Goal: Transaction & Acquisition: Purchase product/service

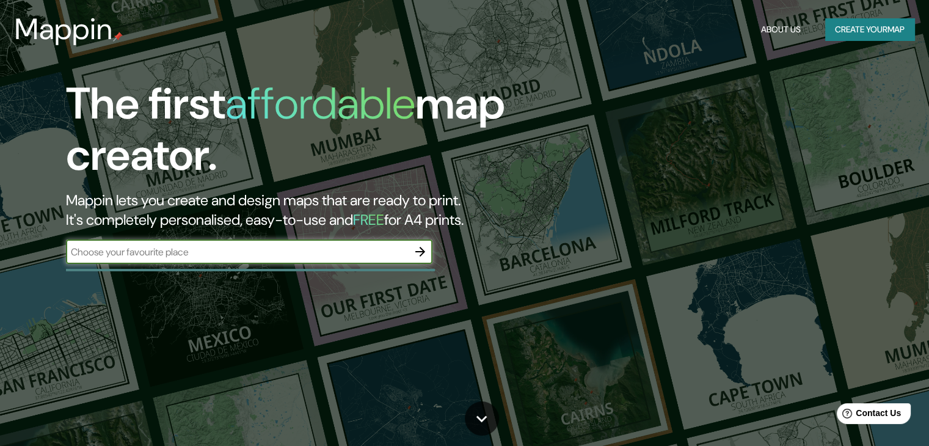
click at [221, 253] on input "text" at bounding box center [237, 252] width 342 height 14
type input "HUANCAYO"
click at [420, 250] on icon "button" at bounding box center [420, 251] width 15 height 15
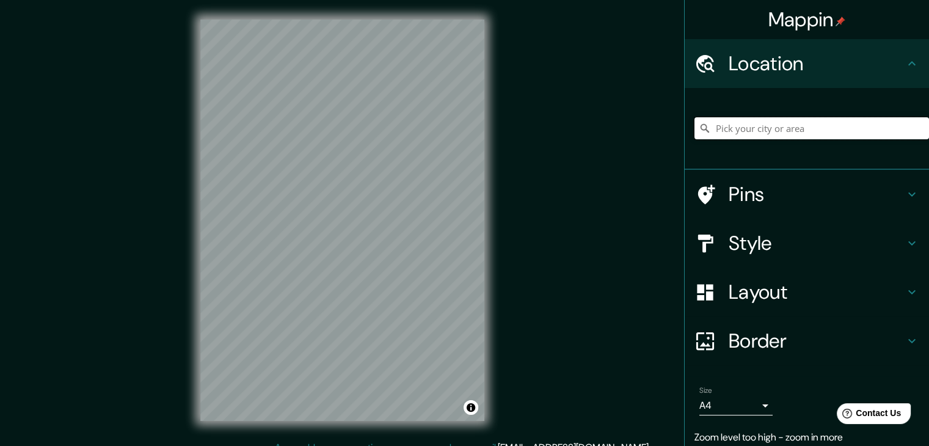
click at [733, 126] on input "Pick your city or area" at bounding box center [812, 128] width 235 height 22
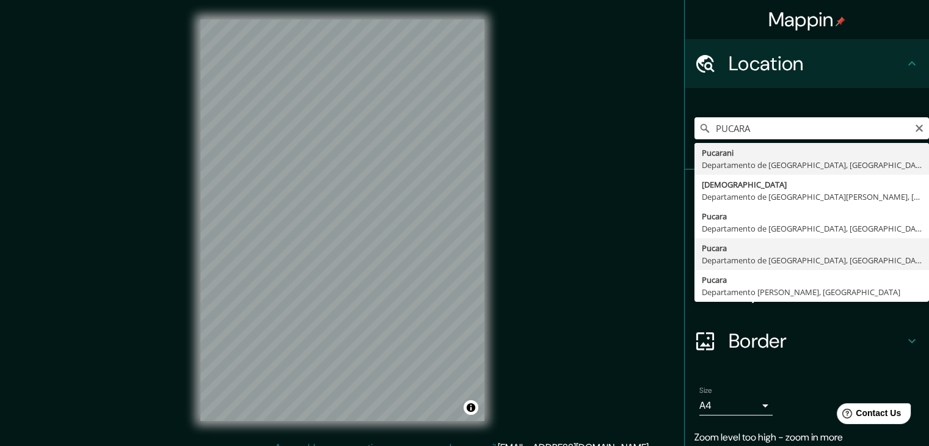
type input "Pucara, [GEOGRAPHIC_DATA], [GEOGRAPHIC_DATA]"
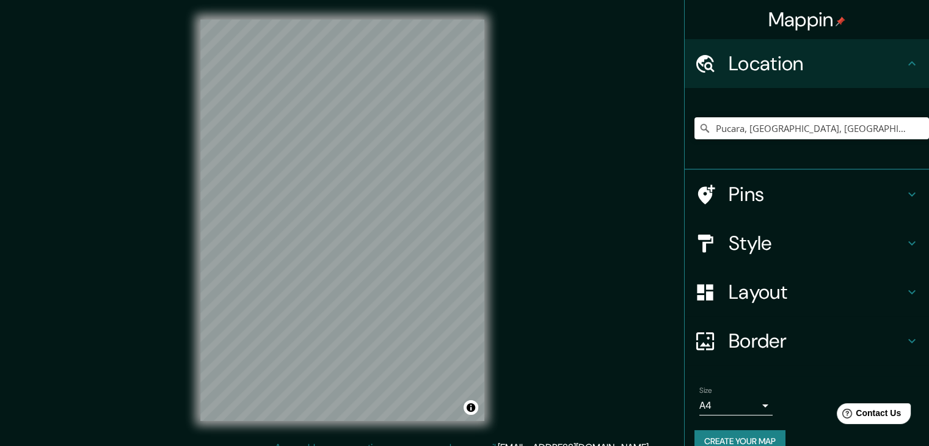
click at [811, 183] on h4 "Pins" at bounding box center [817, 194] width 176 height 24
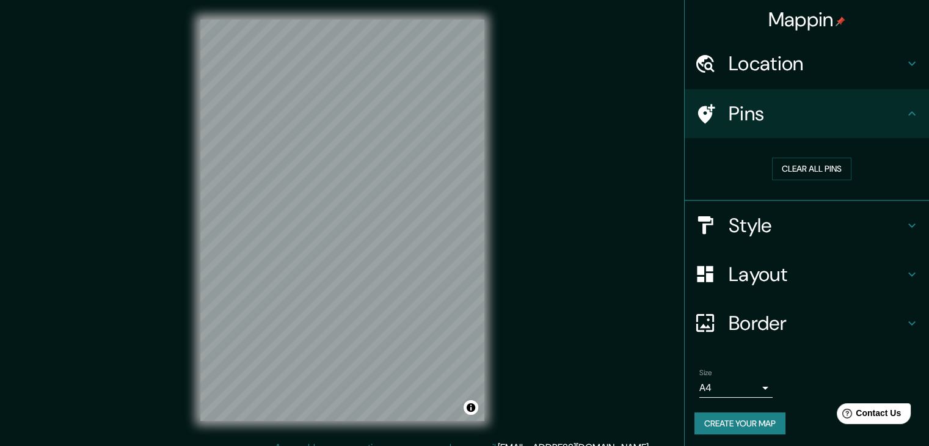
click at [774, 115] on h4 "Pins" at bounding box center [817, 113] width 176 height 24
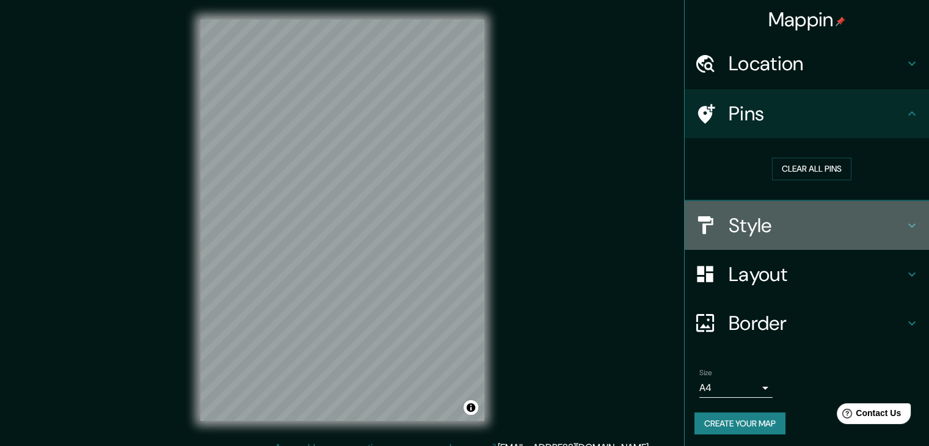
click at [772, 243] on div "Style" at bounding box center [807, 225] width 244 height 49
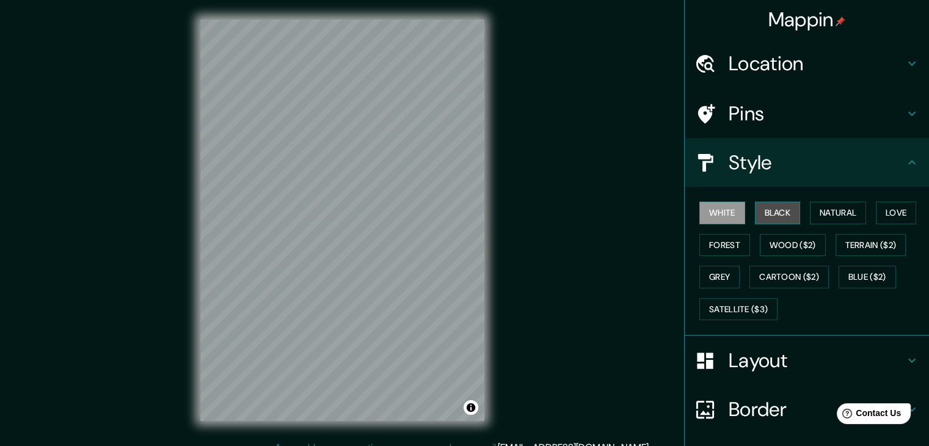
click at [766, 203] on button "Black" at bounding box center [778, 213] width 46 height 23
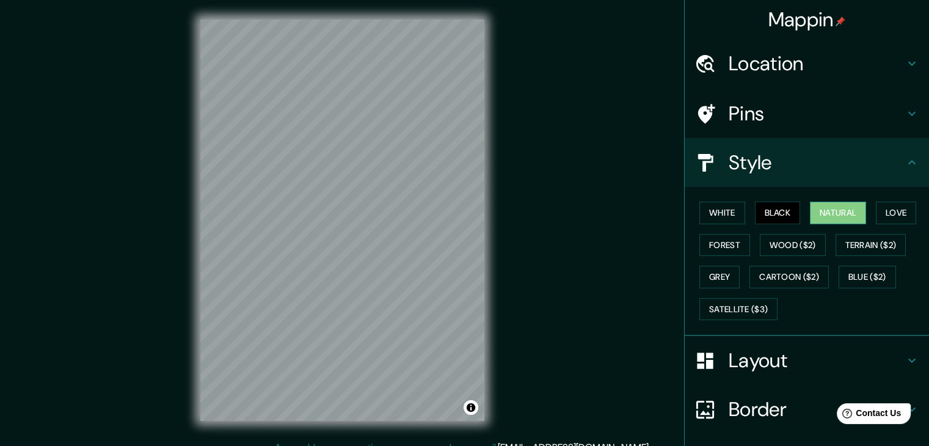
click at [847, 210] on button "Natural" at bounding box center [838, 213] width 56 height 23
click at [899, 211] on button "Love" at bounding box center [896, 213] width 40 height 23
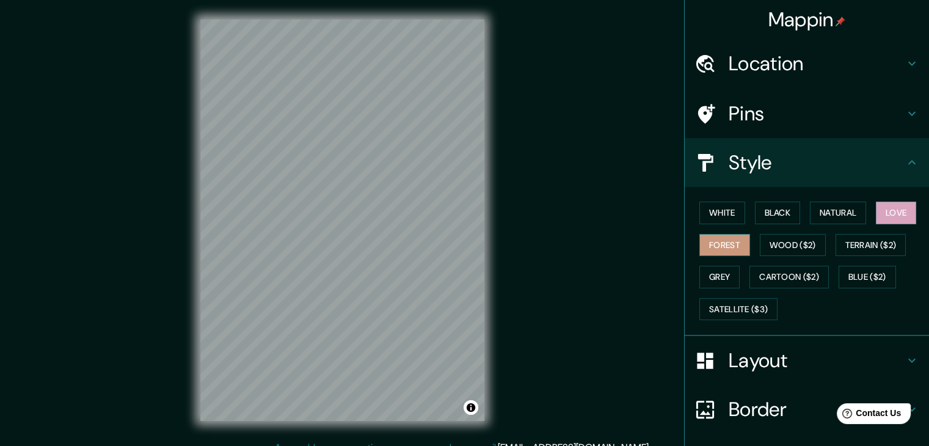
click at [731, 238] on button "Forest" at bounding box center [725, 245] width 51 height 23
click at [768, 245] on button "Wood ($2)" at bounding box center [793, 245] width 66 height 23
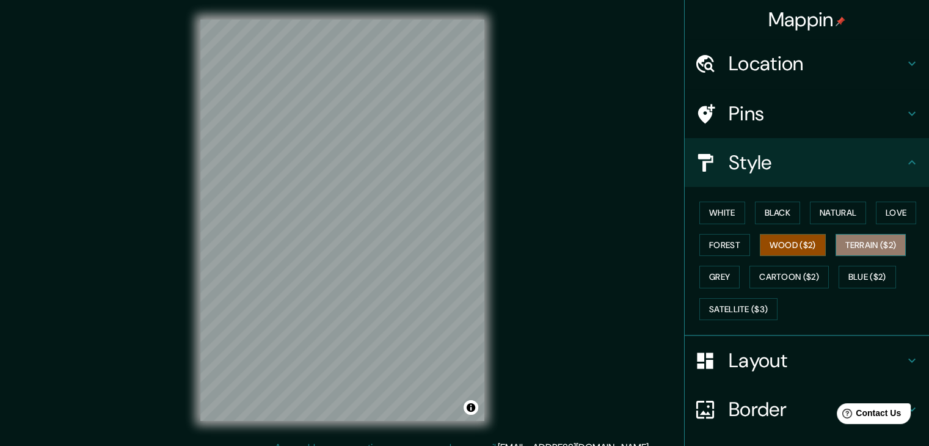
click at [886, 247] on button "Terrain ($2)" at bounding box center [871, 245] width 71 height 23
click at [718, 277] on button "Grey" at bounding box center [720, 277] width 40 height 23
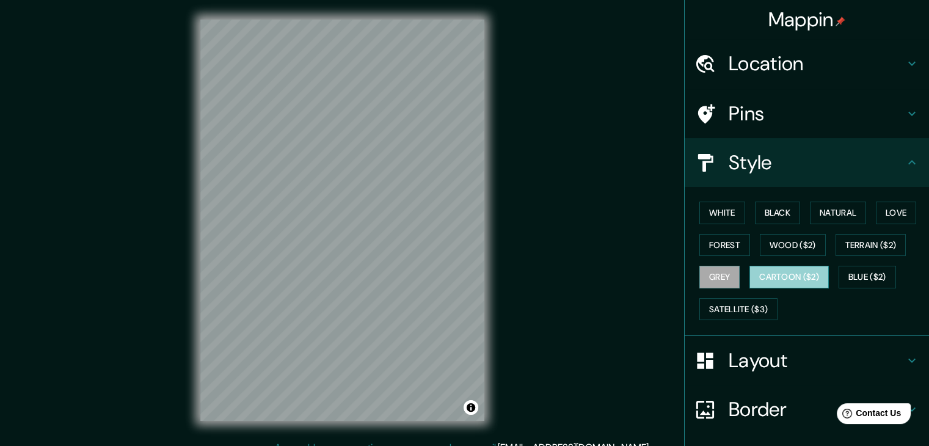
click at [811, 283] on button "Cartoon ($2)" at bounding box center [789, 277] width 79 height 23
click at [885, 269] on button "Blue ($2)" at bounding box center [867, 277] width 57 height 23
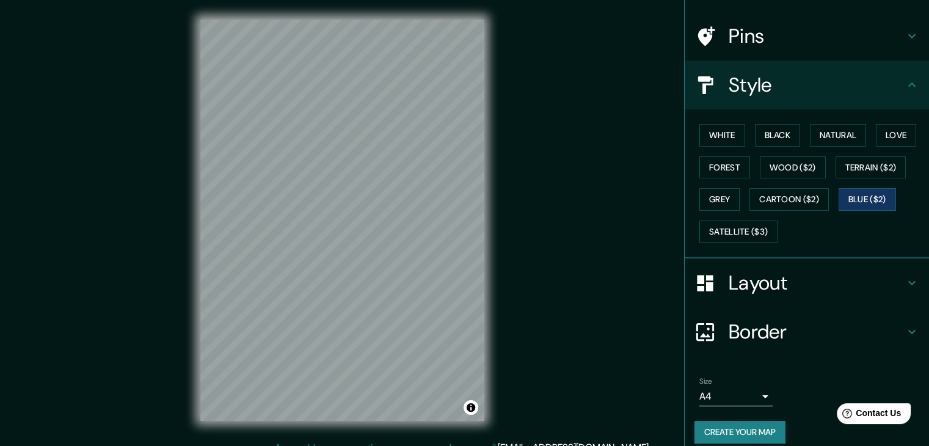
scroll to position [88, 0]
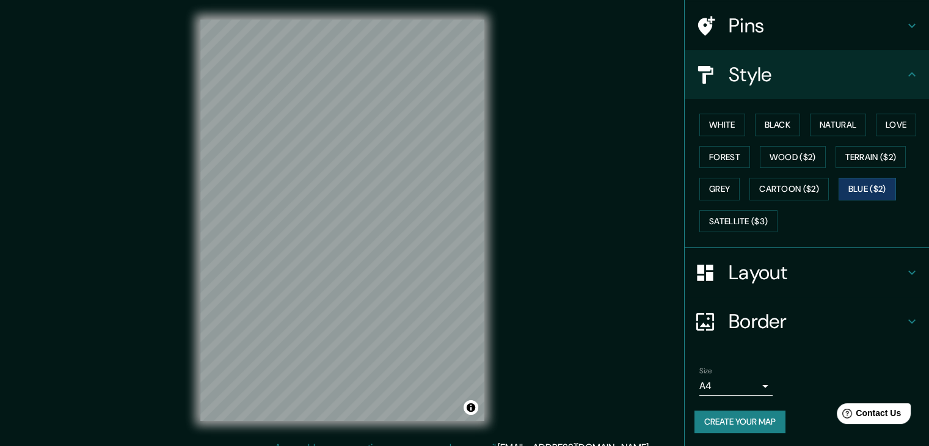
click at [750, 377] on body "Mappin Location [GEOGRAPHIC_DATA], [GEOGRAPHIC_DATA], [GEOGRAPHIC_DATA] Pins St…" at bounding box center [464, 223] width 929 height 446
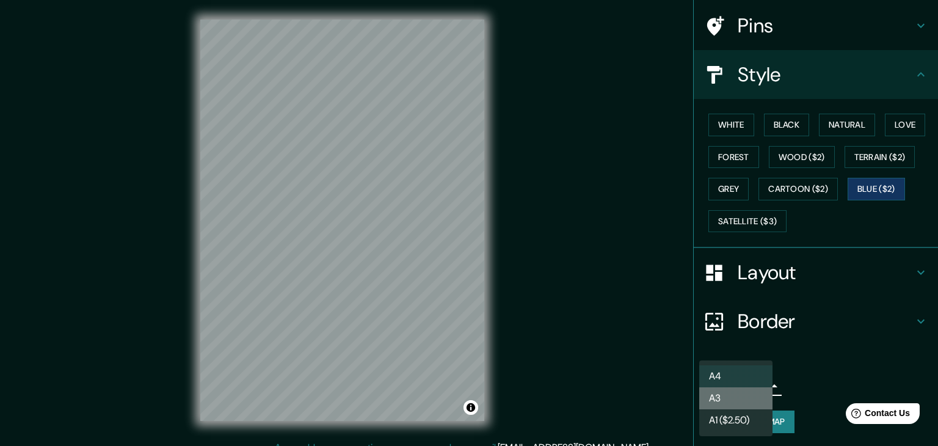
click at [740, 404] on li "A3" at bounding box center [736, 398] width 73 height 22
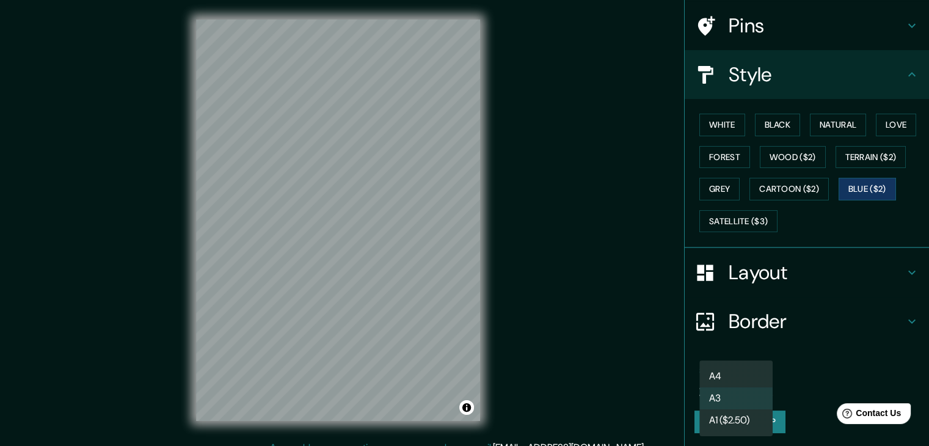
click at [734, 385] on body "Mappin Location [GEOGRAPHIC_DATA], [GEOGRAPHIC_DATA], [GEOGRAPHIC_DATA] Pins St…" at bounding box center [464, 223] width 929 height 446
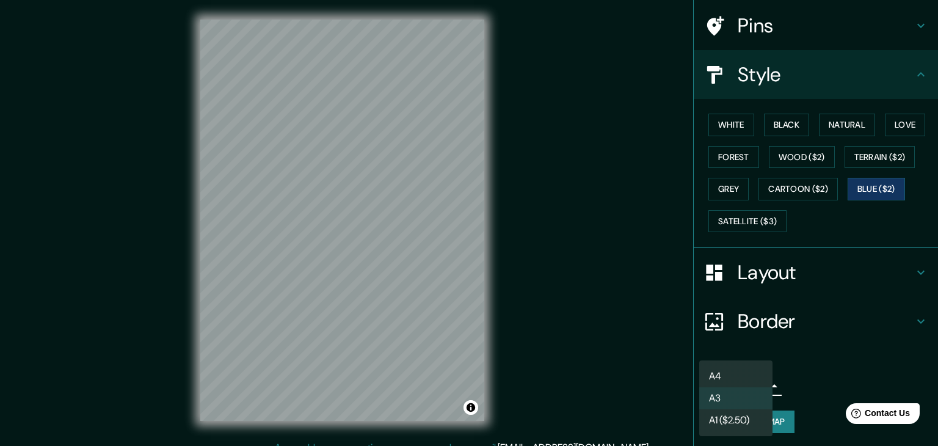
click at [732, 414] on li "A1 ($2.50)" at bounding box center [736, 420] width 73 height 22
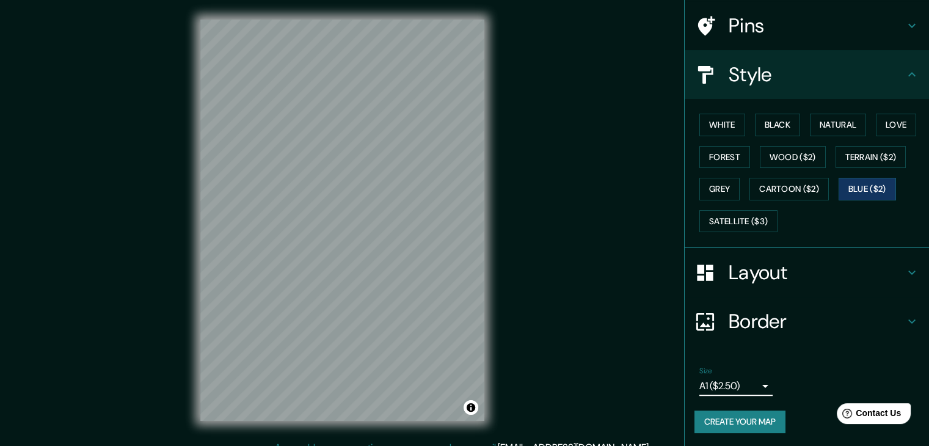
click at [731, 381] on body "Mappin Location [GEOGRAPHIC_DATA], [GEOGRAPHIC_DATA], [GEOGRAPHIC_DATA] Pins St…" at bounding box center [464, 223] width 929 height 446
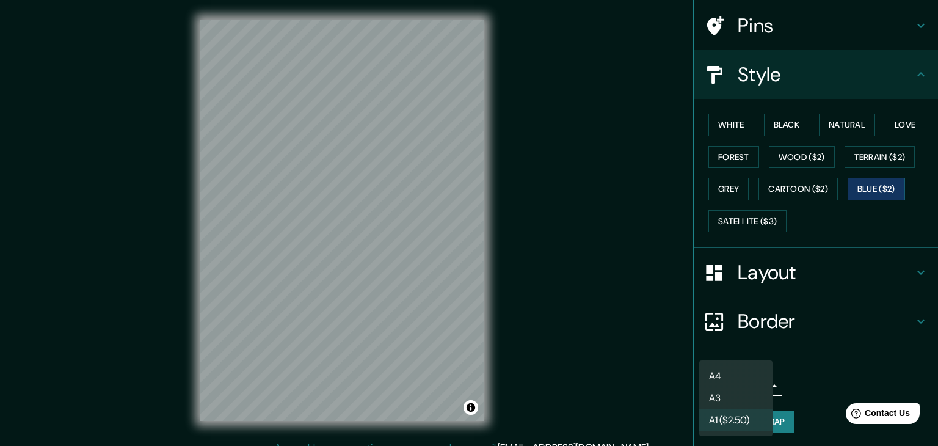
click at [731, 388] on li "A3" at bounding box center [736, 398] width 73 height 22
type input "a4"
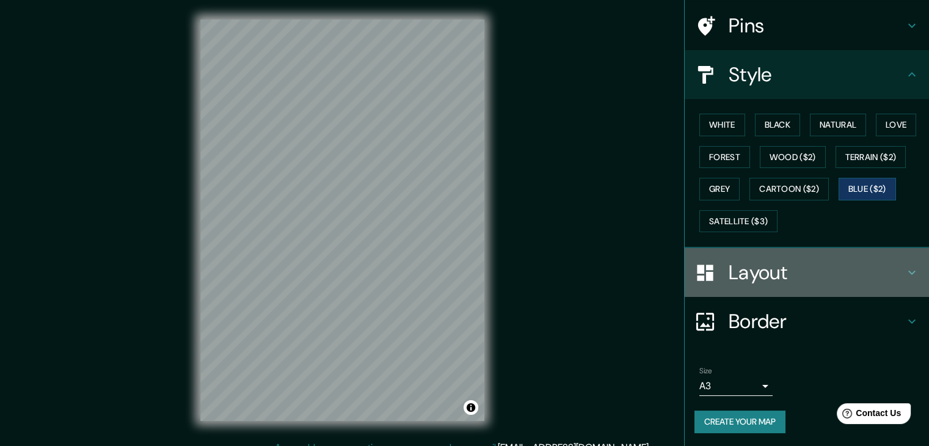
click at [791, 256] on div "Layout" at bounding box center [807, 272] width 244 height 49
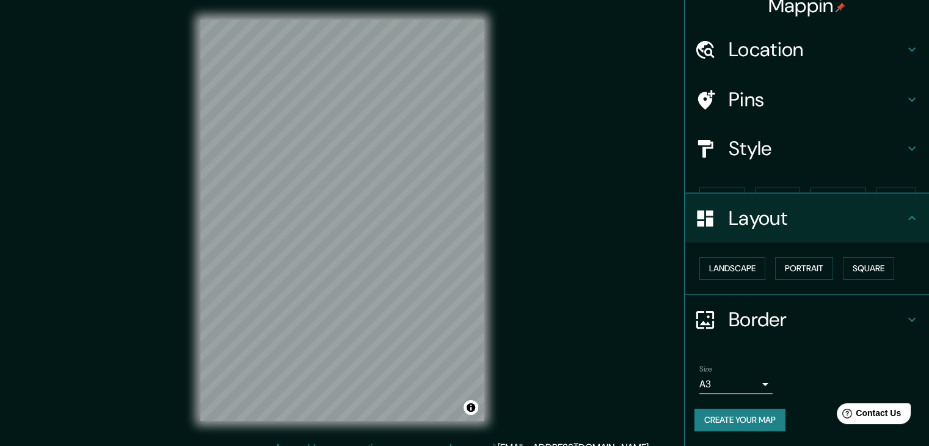
scroll to position [0, 0]
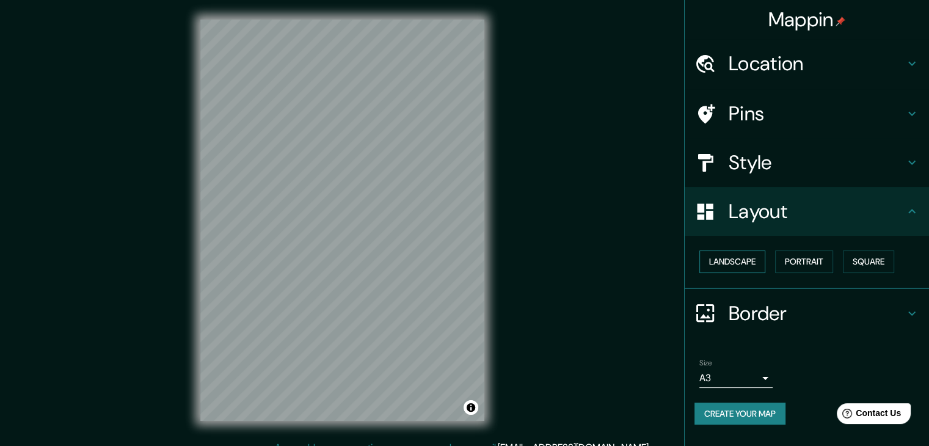
click at [750, 266] on button "Landscape" at bounding box center [733, 261] width 66 height 23
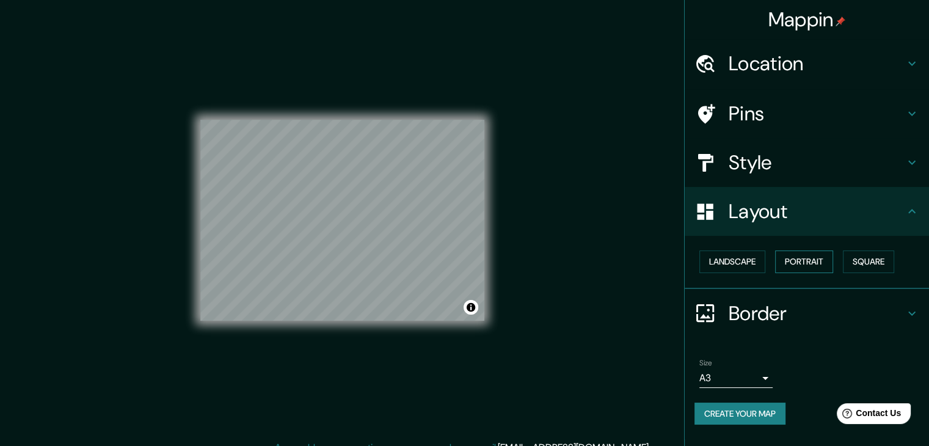
click at [804, 263] on button "Portrait" at bounding box center [804, 261] width 58 height 23
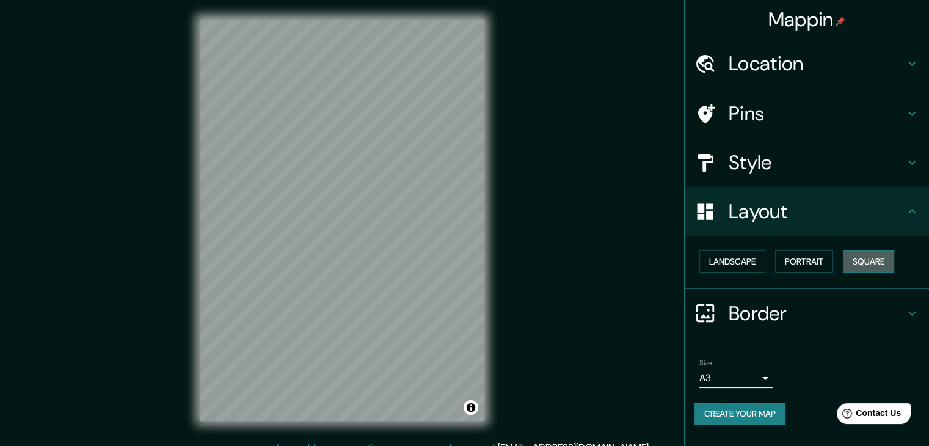
click at [879, 257] on button "Square" at bounding box center [868, 261] width 51 height 23
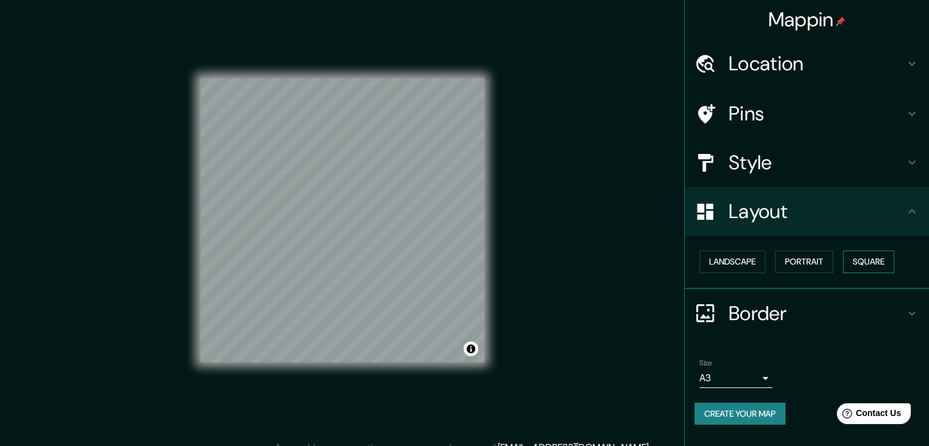
click at [879, 257] on button "Square" at bounding box center [868, 261] width 51 height 23
click at [749, 264] on button "Landscape" at bounding box center [733, 261] width 66 height 23
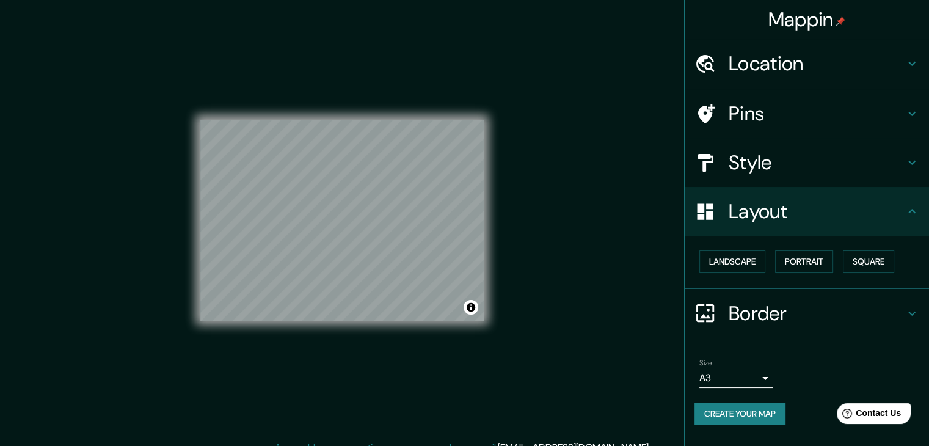
click at [737, 40] on div "Location" at bounding box center [807, 63] width 244 height 49
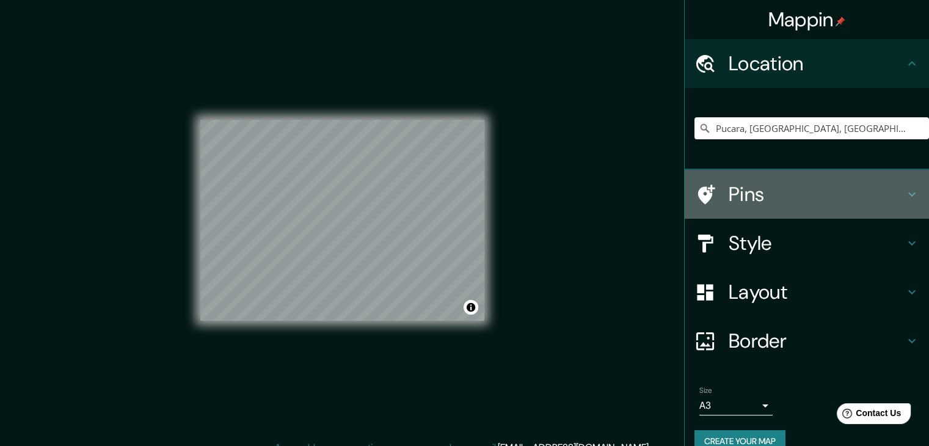
click at [740, 183] on h4 "Pins" at bounding box center [817, 194] width 176 height 24
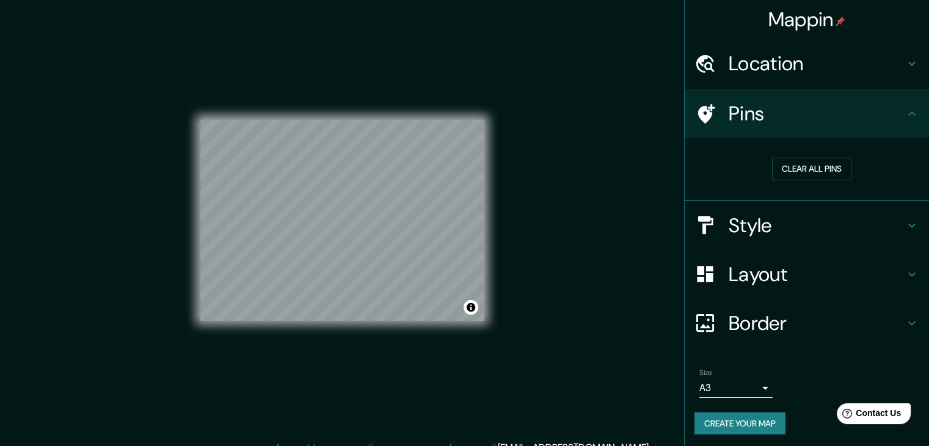
click at [767, 219] on h4 "Style" at bounding box center [817, 225] width 176 height 24
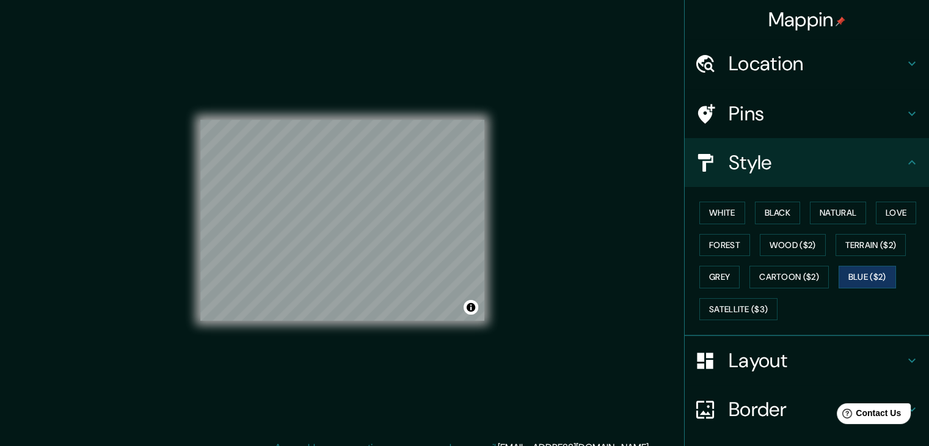
click at [711, 199] on div "White Black Natural Love Forest Wood ($2) Terrain ($2) Grey Cartoon ($2) Blue (…" at bounding box center [812, 261] width 235 height 128
click at [720, 211] on button "White" at bounding box center [723, 213] width 46 height 23
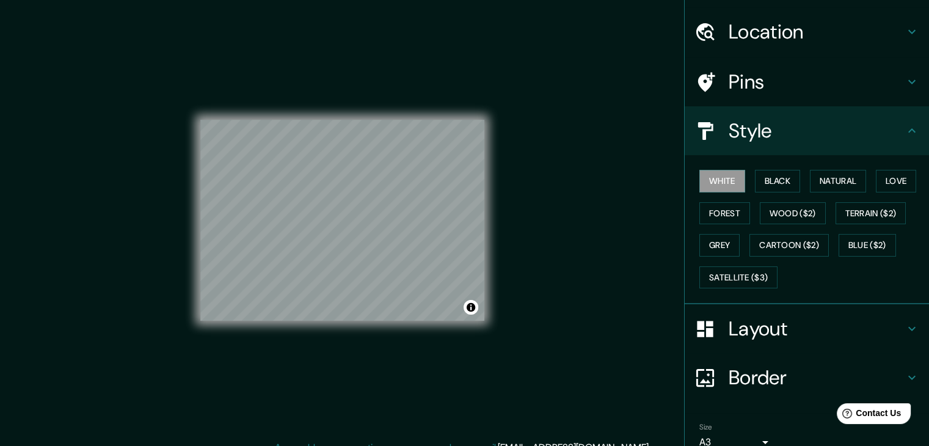
scroll to position [88, 0]
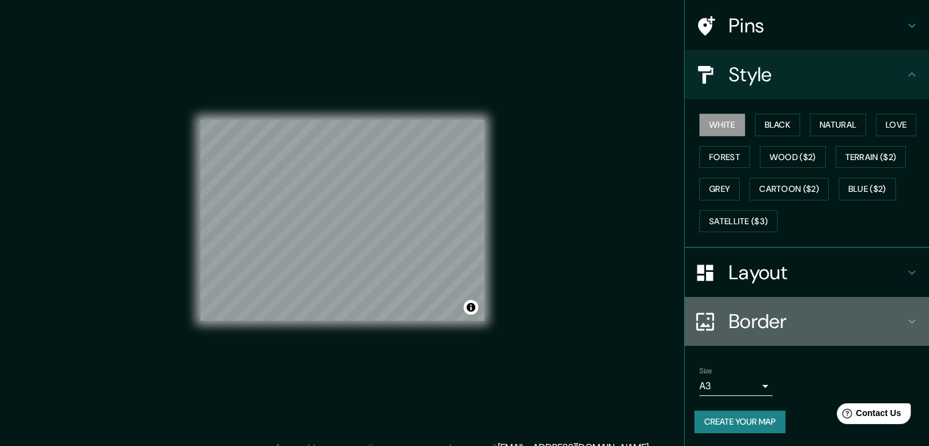
click at [763, 304] on div "Border" at bounding box center [807, 321] width 244 height 49
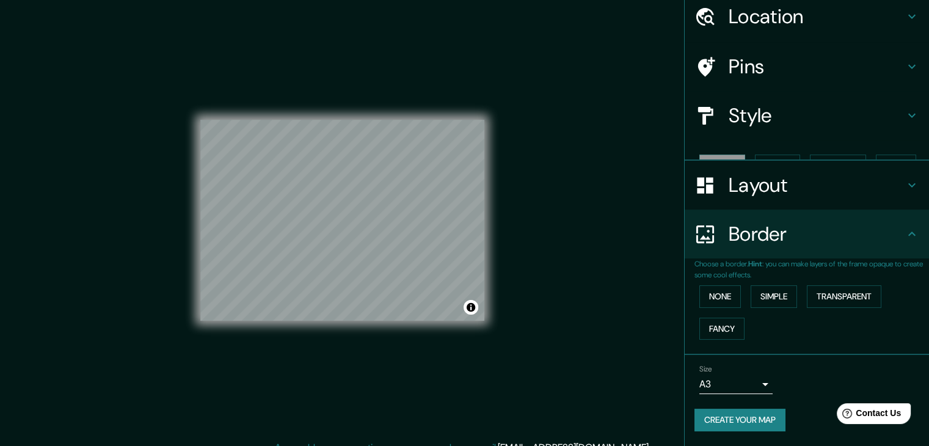
scroll to position [26, 0]
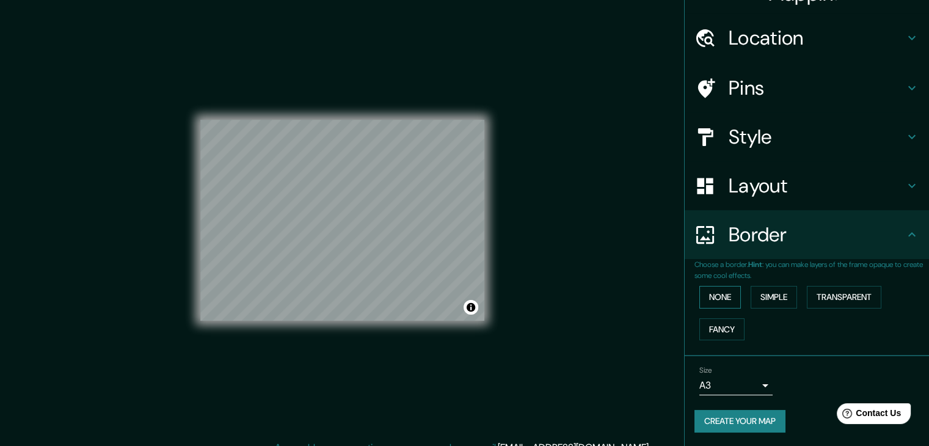
click at [706, 291] on button "None" at bounding box center [721, 297] width 42 height 23
click at [758, 301] on button "Simple" at bounding box center [774, 297] width 46 height 23
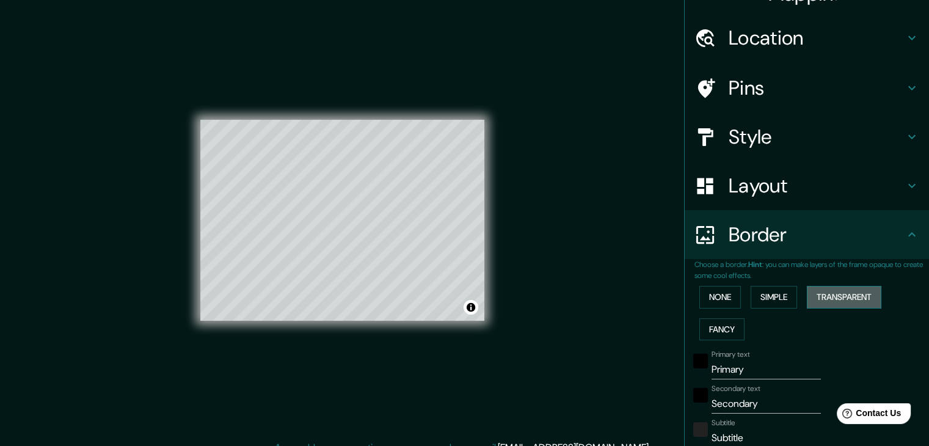
click at [848, 301] on button "Transparent" at bounding box center [844, 297] width 75 height 23
click at [726, 328] on button "Fancy" at bounding box center [722, 329] width 45 height 23
click at [722, 294] on button "None" at bounding box center [721, 297] width 42 height 23
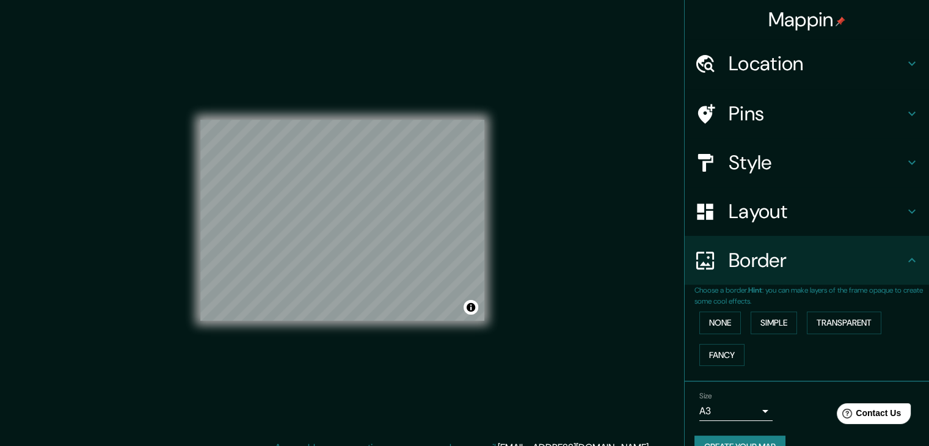
scroll to position [0, 0]
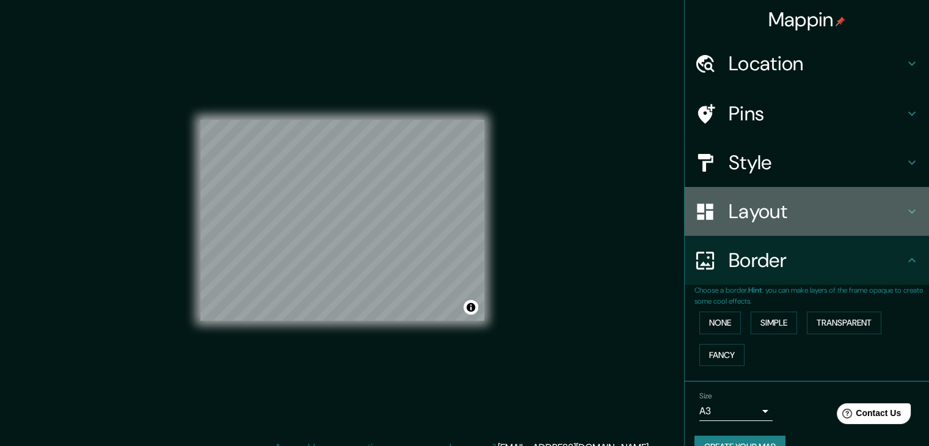
click at [757, 208] on h4 "Layout" at bounding box center [817, 211] width 176 height 24
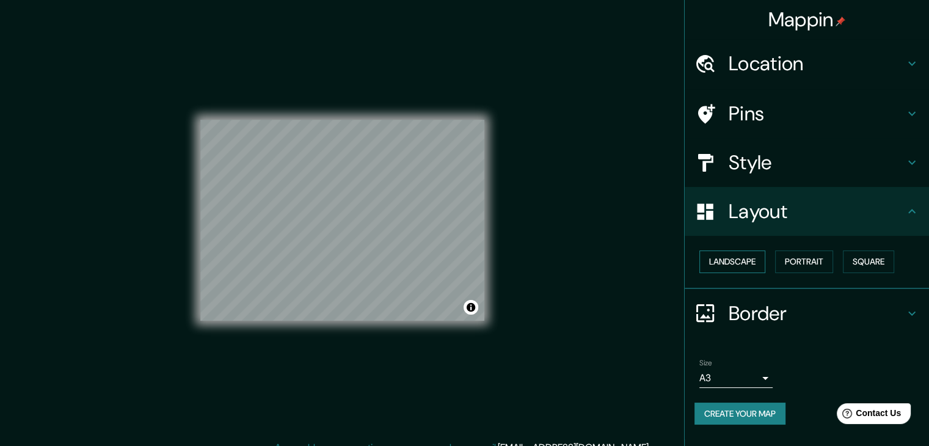
click at [744, 262] on button "Landscape" at bounding box center [733, 261] width 66 height 23
click at [740, 268] on button "Landscape" at bounding box center [733, 261] width 66 height 23
click at [743, 268] on button "Landscape" at bounding box center [733, 261] width 66 height 23
click at [815, 260] on button "Portrait" at bounding box center [804, 261] width 58 height 23
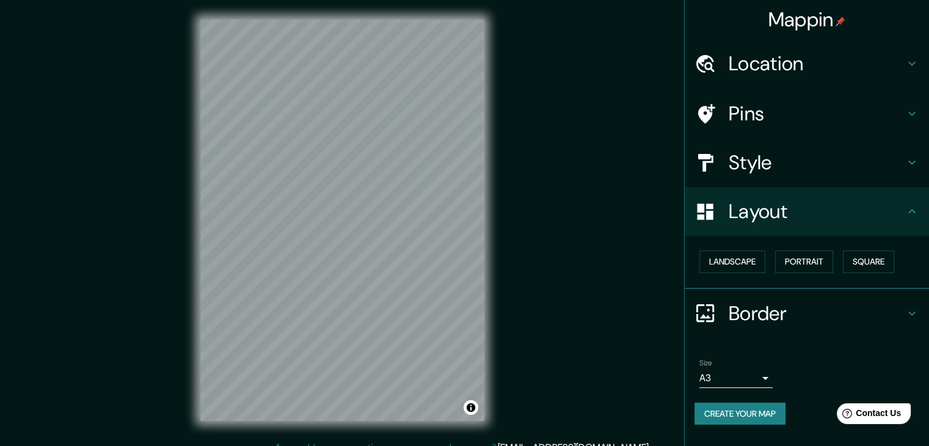
click at [739, 159] on h4 "Style" at bounding box center [817, 162] width 176 height 24
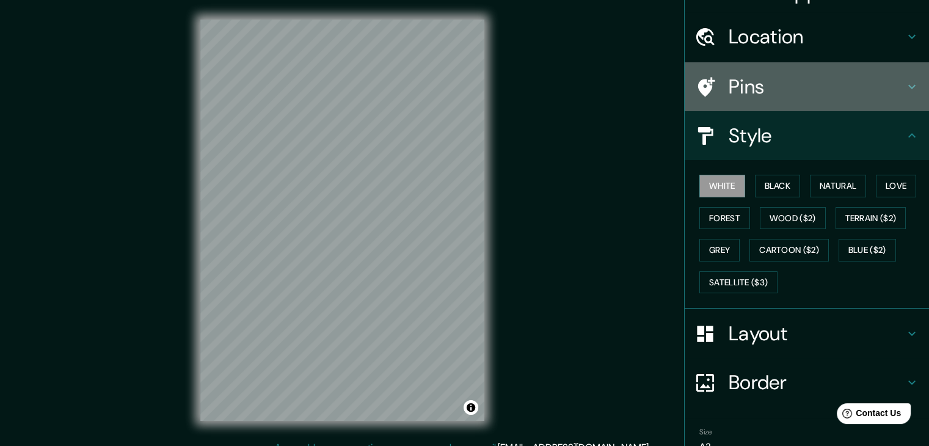
click at [729, 84] on h4 "Pins" at bounding box center [817, 87] width 176 height 24
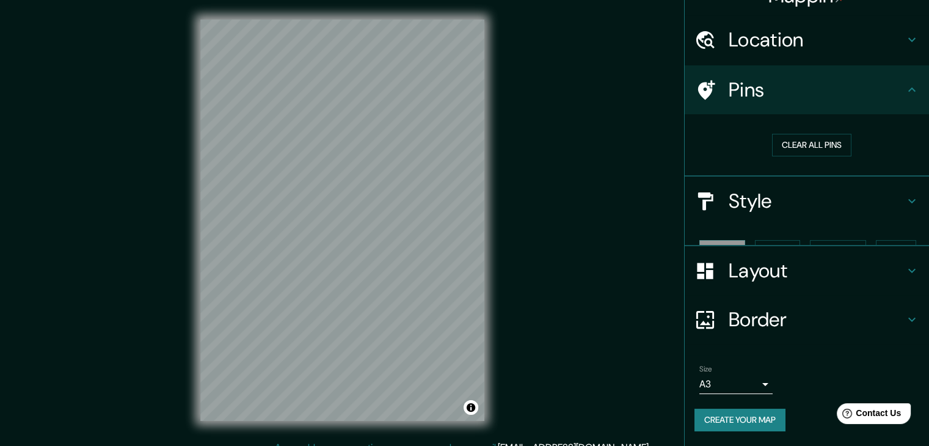
scroll to position [2, 0]
